Goal: Book appointment/travel/reservation

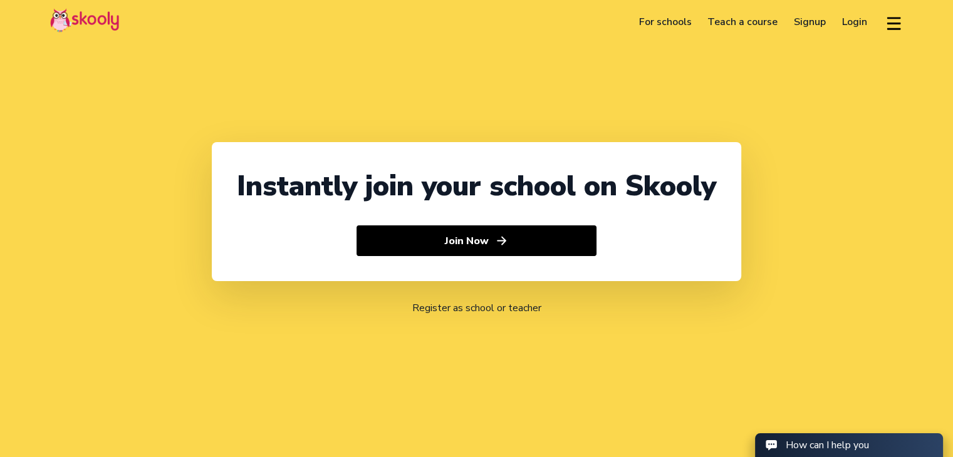
select select "91"
select select "[GEOGRAPHIC_DATA]"
select select "[GEOGRAPHIC_DATA]/[GEOGRAPHIC_DATA]"
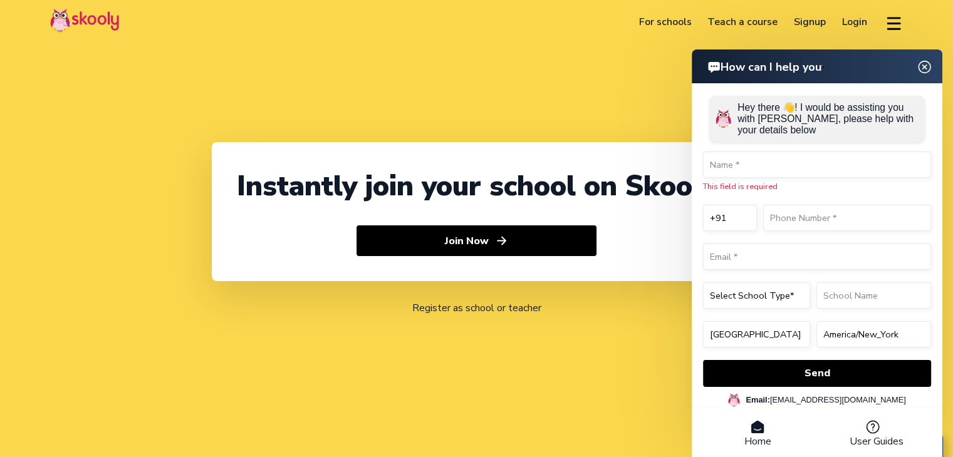
click at [925, 68] on img at bounding box center [925, 67] width 24 height 16
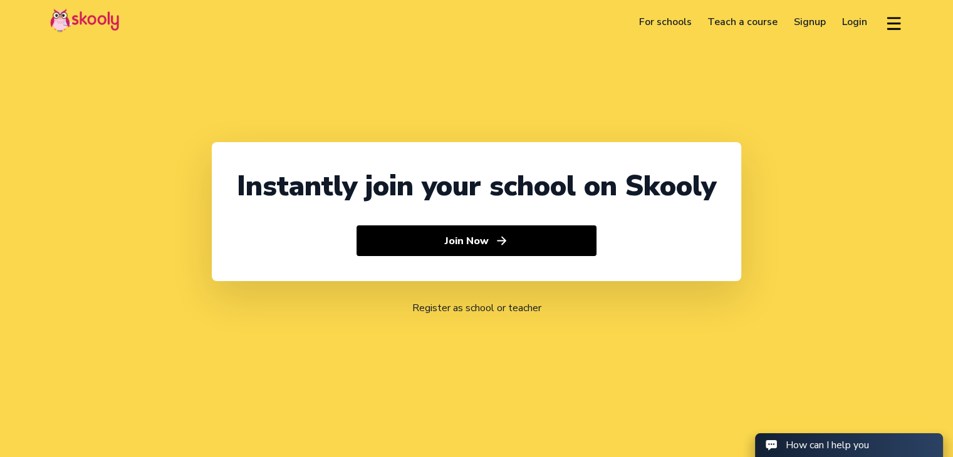
click at [840, 25] on link "Login" at bounding box center [854, 22] width 41 height 20
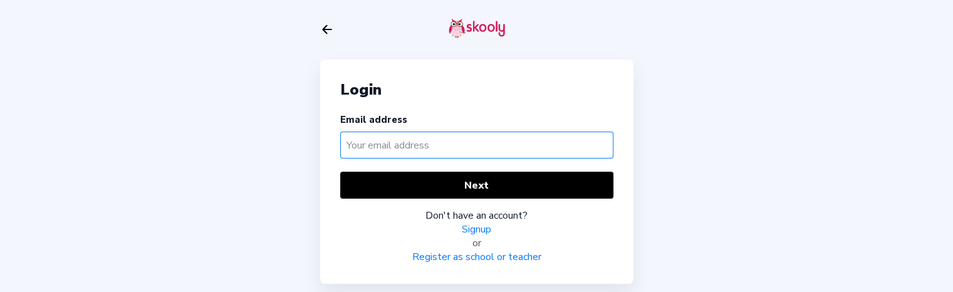
click at [409, 141] on input "text" at bounding box center [476, 145] width 273 height 27
paste input "[EMAIL_ADDRESS][DOMAIN_NAME]"
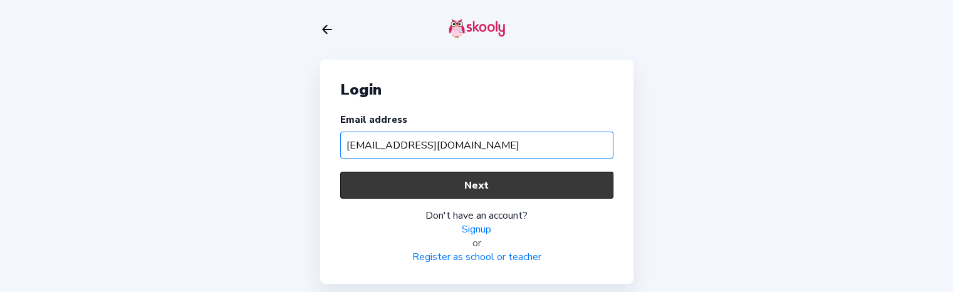
type input "[EMAIL_ADDRESS][DOMAIN_NAME]"
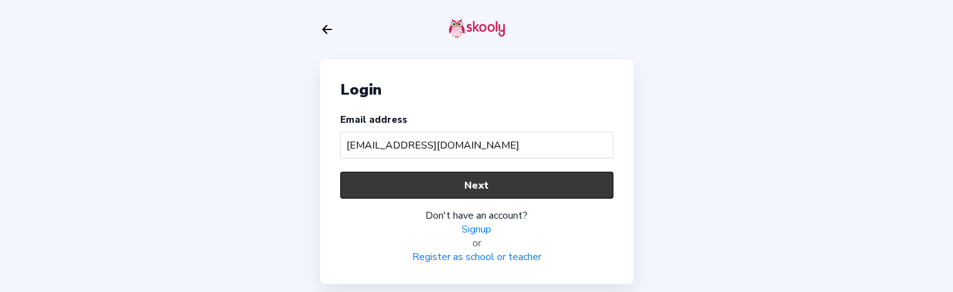
click at [404, 189] on button "Next" at bounding box center [476, 185] width 273 height 27
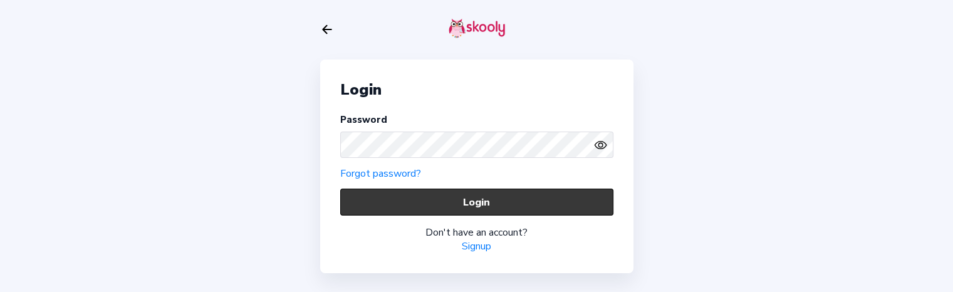
click at [414, 207] on button "Login" at bounding box center [476, 202] width 273 height 27
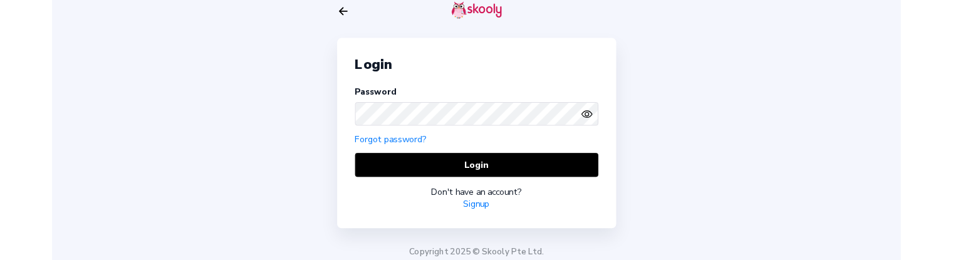
scroll to position [23, 0]
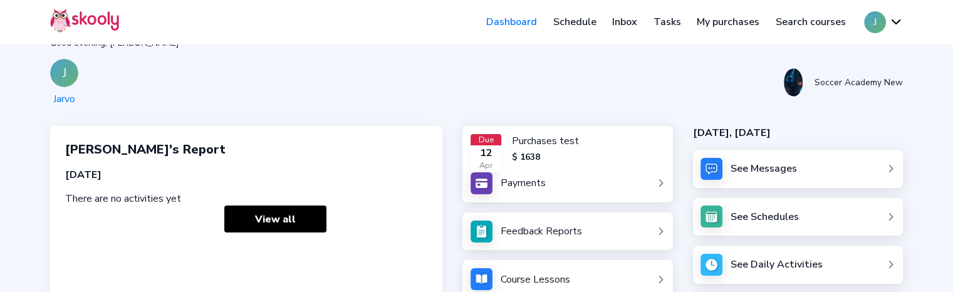
click at [580, 19] on link "Schedule" at bounding box center [575, 22] width 60 height 20
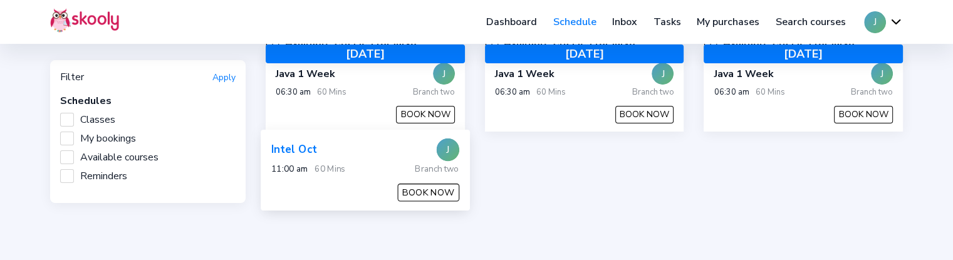
scroll to position [149, 0]
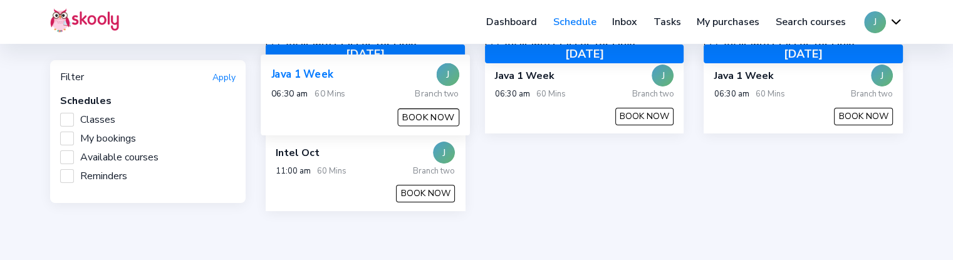
click at [400, 118] on button "BOOK NOW" at bounding box center [428, 117] width 61 height 18
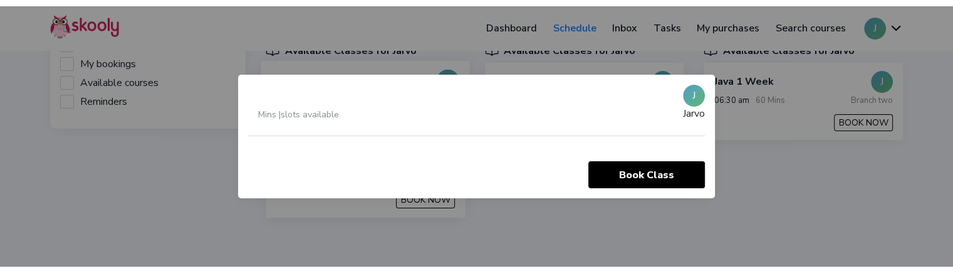
scroll to position [0, 0]
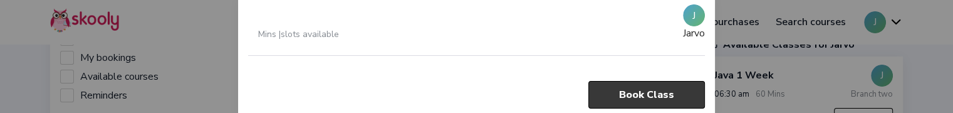
click at [627, 102] on button "Book Class" at bounding box center [646, 94] width 117 height 27
click at [632, 94] on button "Book Class" at bounding box center [646, 94] width 117 height 27
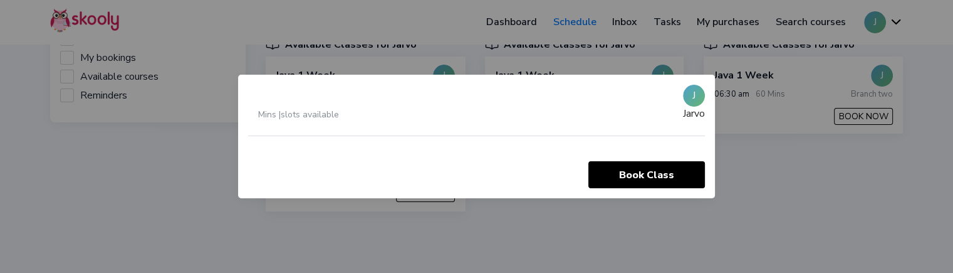
click at [580, 209] on div at bounding box center [476, 136] width 953 height 273
click at [649, 224] on div at bounding box center [476, 136] width 953 height 273
click at [20, 197] on div at bounding box center [476, 136] width 953 height 273
click at [350, 258] on div at bounding box center [476, 136] width 953 height 273
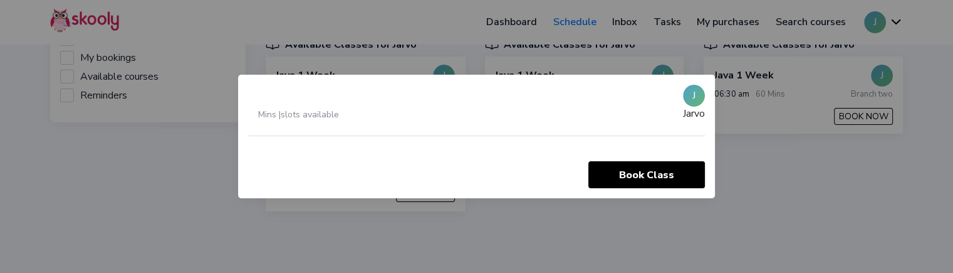
click at [350, 258] on div at bounding box center [476, 136] width 953 height 273
click at [763, 150] on div at bounding box center [476, 136] width 953 height 273
click at [174, 186] on div at bounding box center [476, 136] width 953 height 273
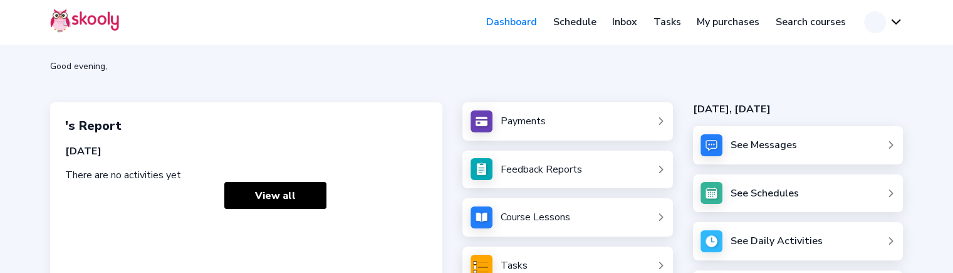
scroll to position [23, 0]
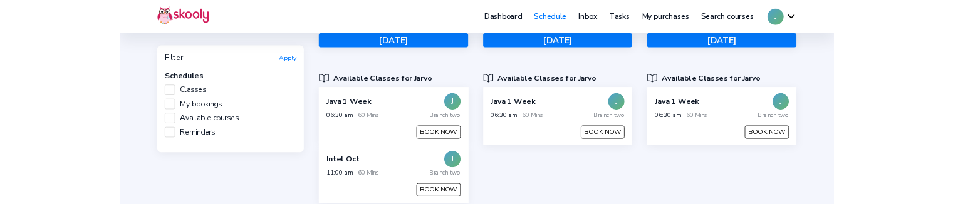
scroll to position [125, 0]
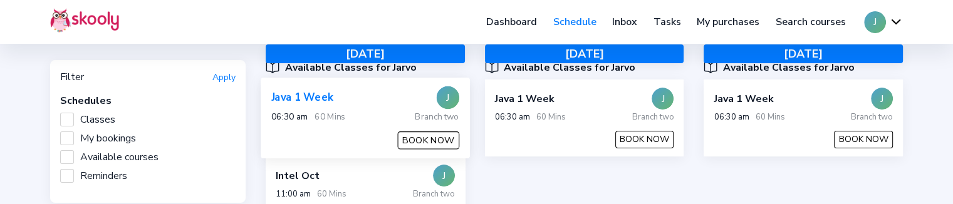
click at [424, 138] on button "BOOK NOW" at bounding box center [428, 141] width 61 height 18
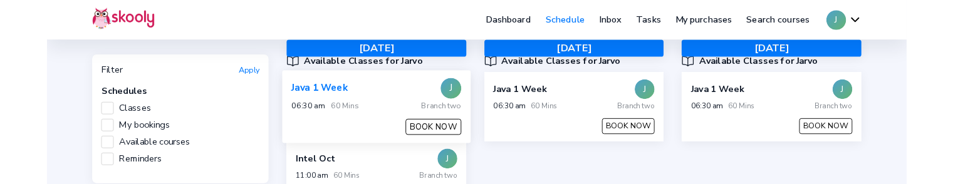
scroll to position [0, 0]
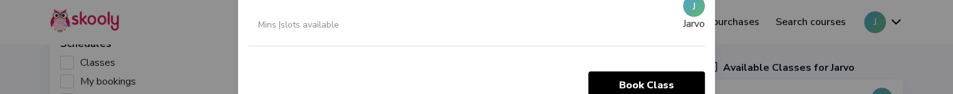
click at [175, 46] on div at bounding box center [476, 47] width 953 height 94
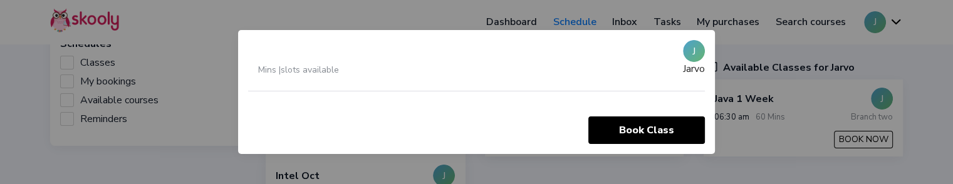
click at [137, 161] on div at bounding box center [476, 92] width 953 height 184
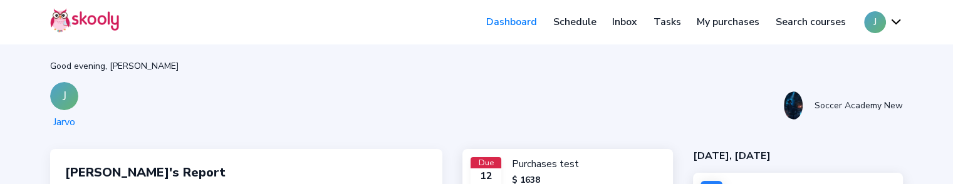
click at [582, 21] on link "Schedule" at bounding box center [575, 22] width 60 height 20
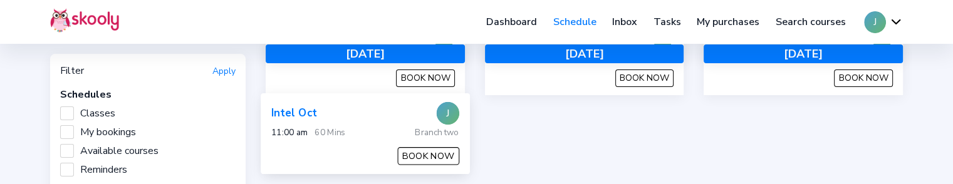
scroll to position [188, 0]
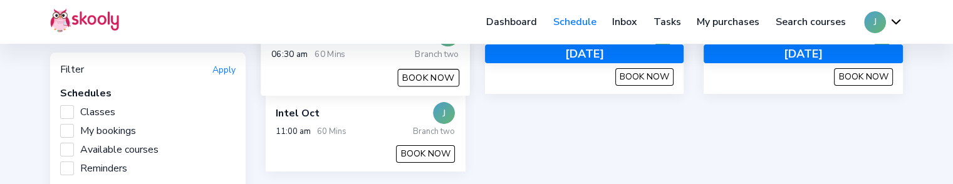
click at [425, 79] on button "BOOK NOW" at bounding box center [428, 78] width 61 height 18
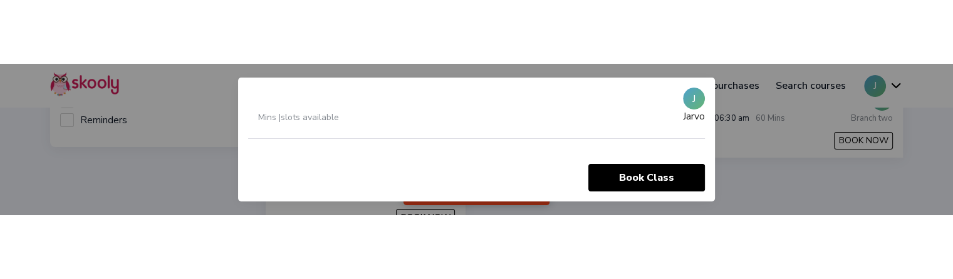
scroll to position [0, 0]
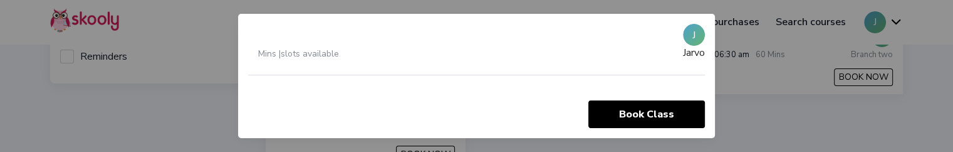
drag, startPoint x: 805, startPoint y: 97, endPoint x: 760, endPoint y: 82, distance: 46.8
click at [795, 92] on div at bounding box center [476, 76] width 953 height 152
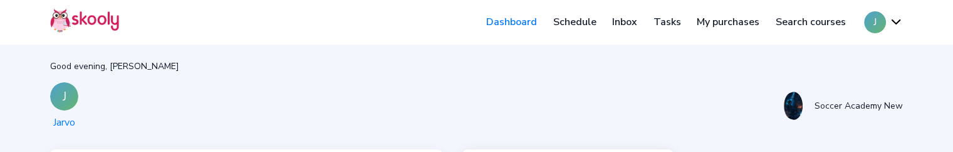
click at [567, 21] on link "Schedule" at bounding box center [575, 22] width 60 height 20
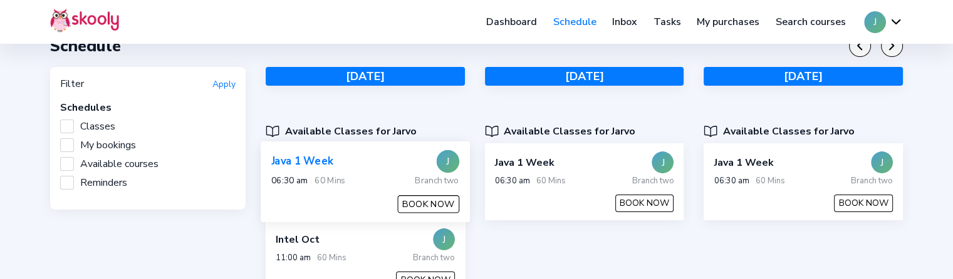
scroll to position [63, 0]
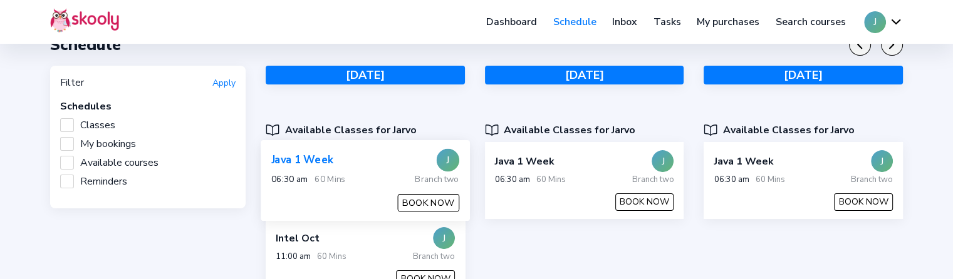
click at [409, 184] on button "BOOK NOW" at bounding box center [428, 203] width 61 height 18
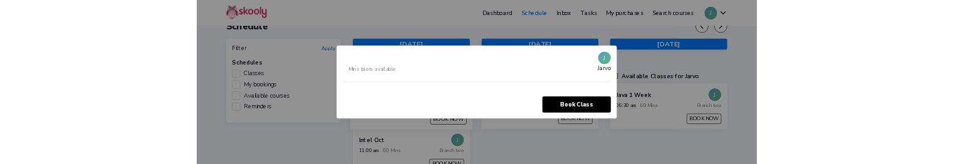
scroll to position [0, 0]
